Goal: Find specific page/section: Find specific page/section

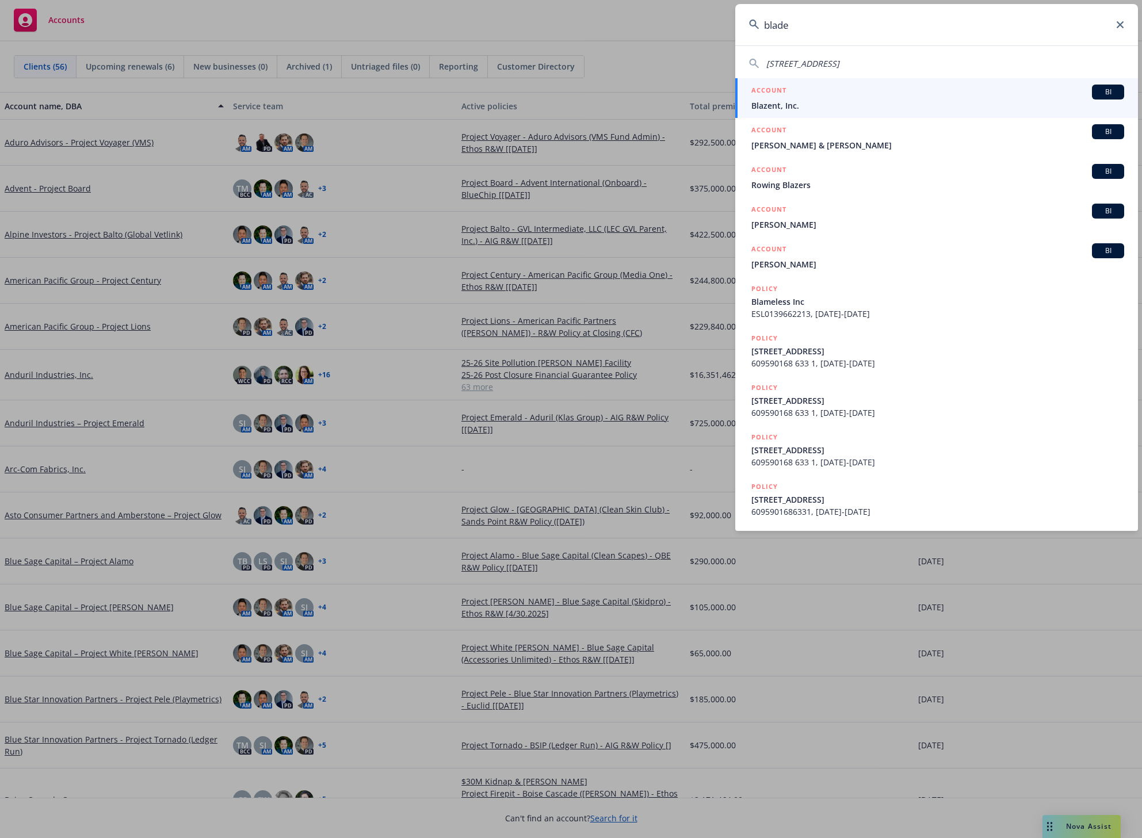
click at [1120, 24] on icon at bounding box center [1120, 24] width 7 height 7
